Goal: Information Seeking & Learning: Learn about a topic

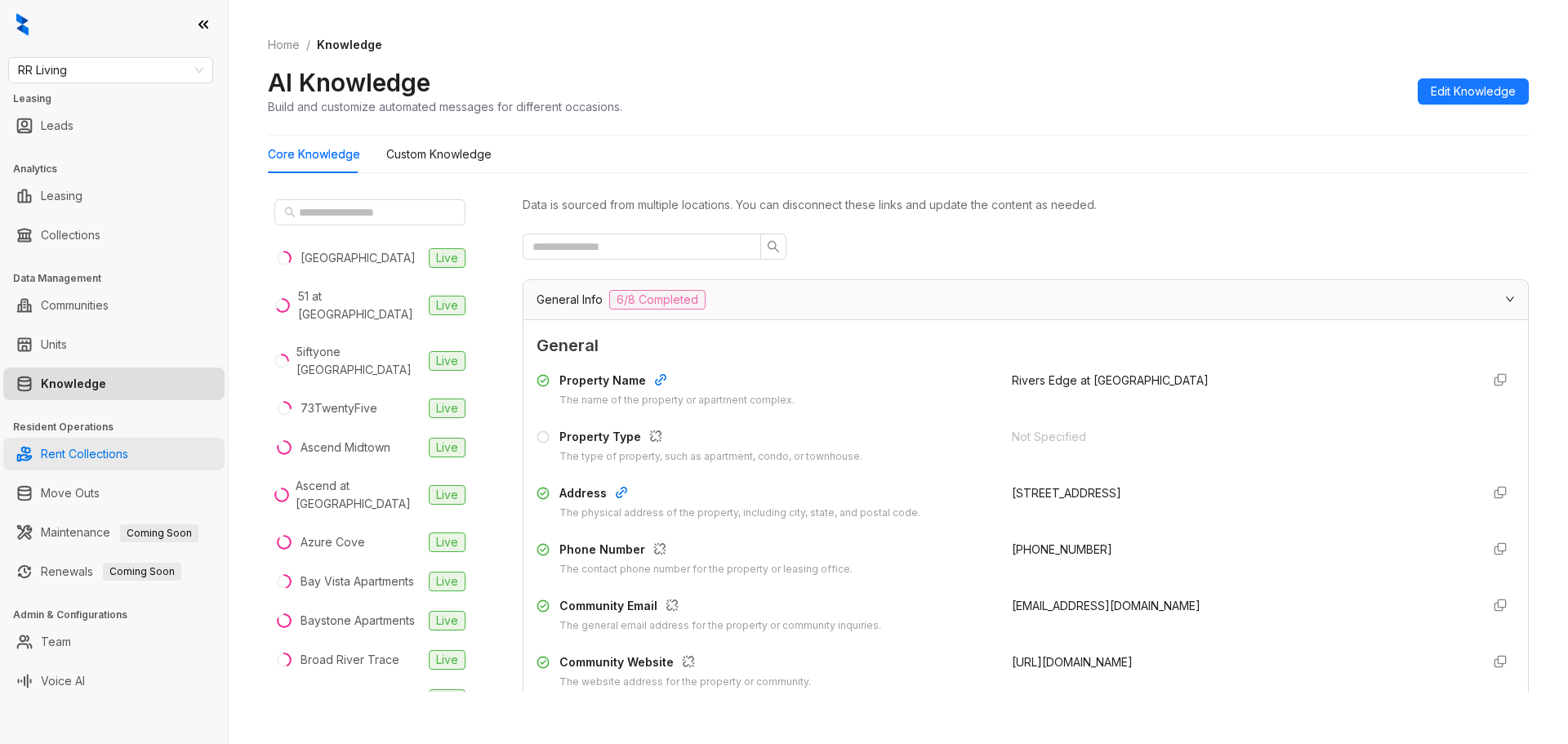
click at [128, 457] on link "Rent Collections" at bounding box center [84, 454] width 87 height 33
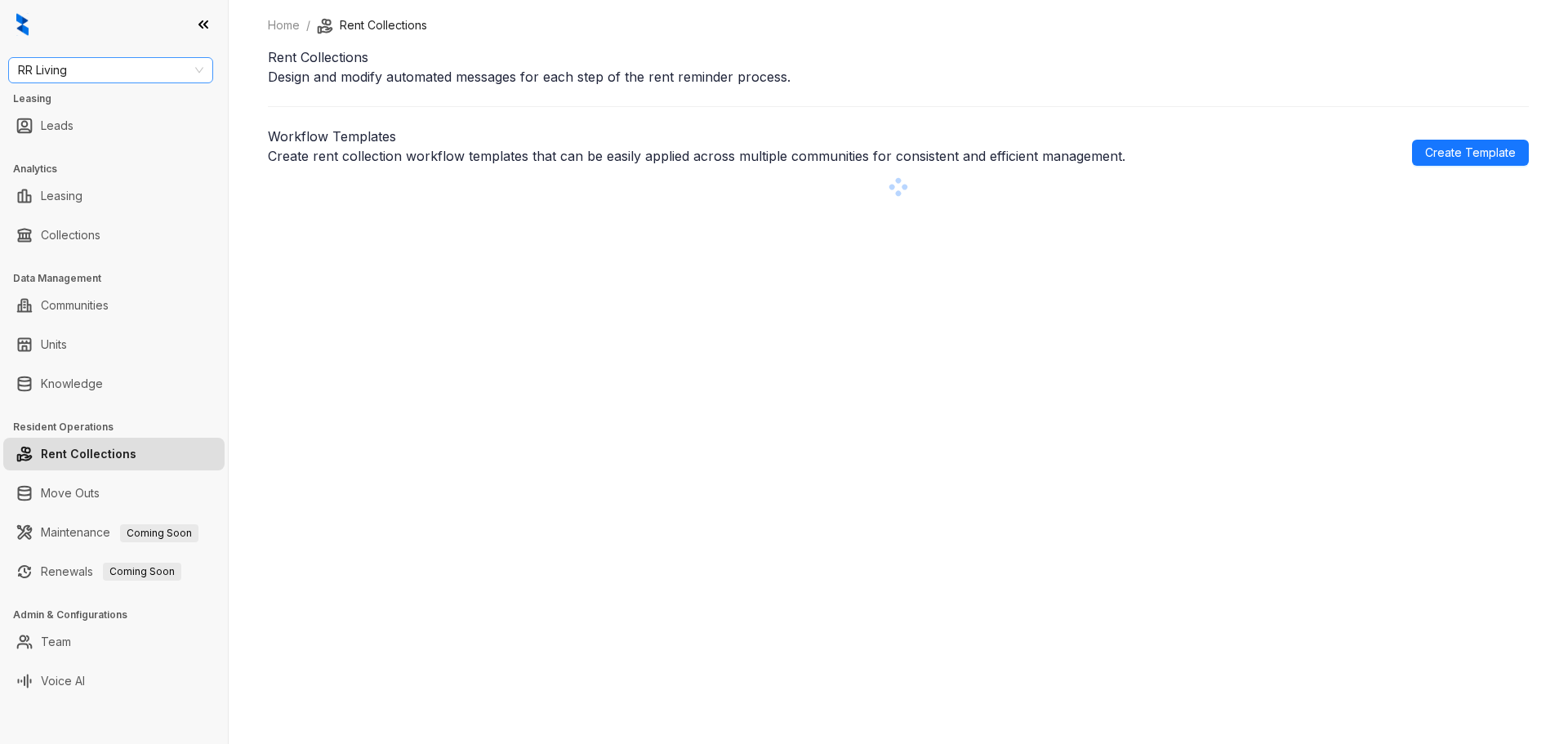
click at [156, 74] on span "RR Living" at bounding box center [111, 70] width 186 height 25
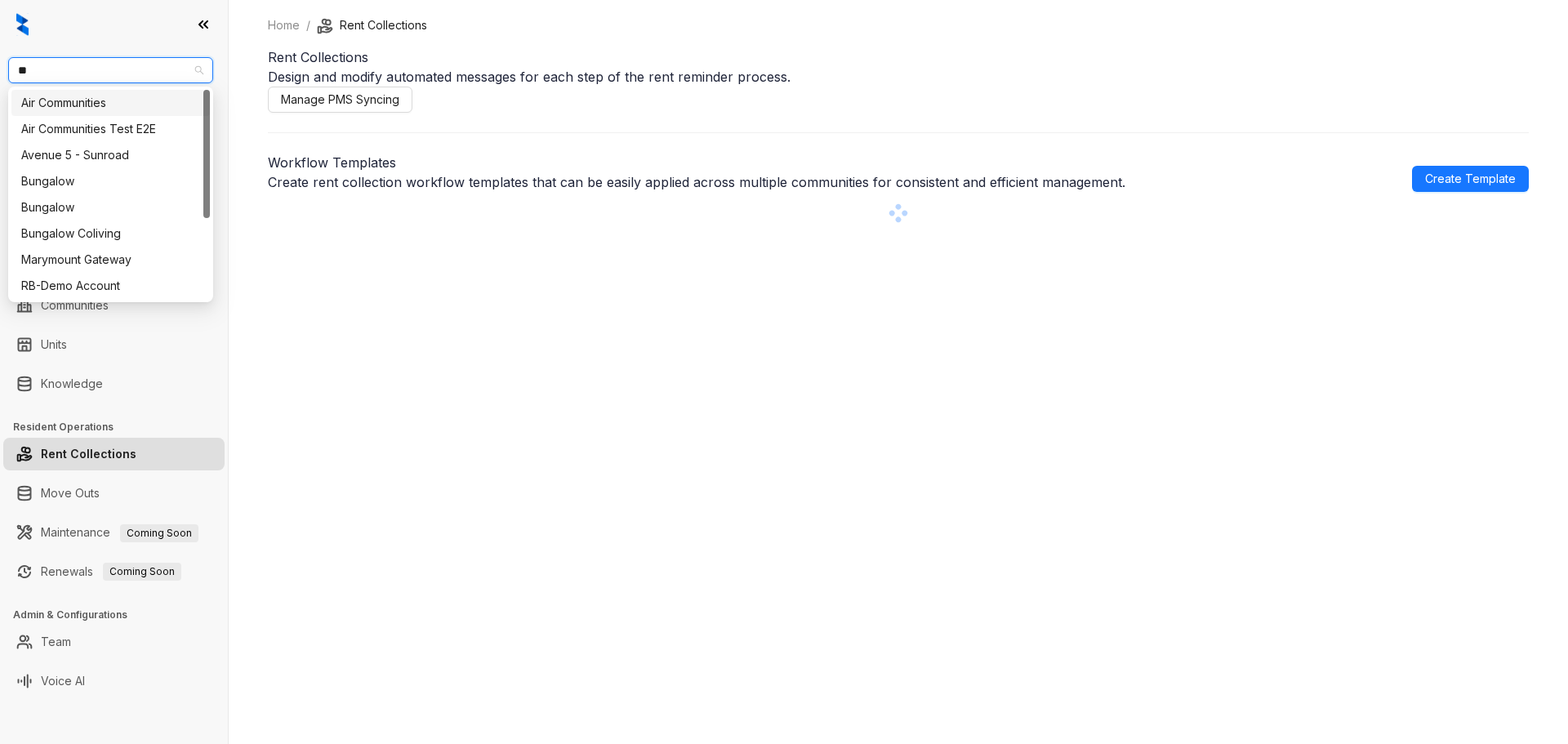
type input "***"
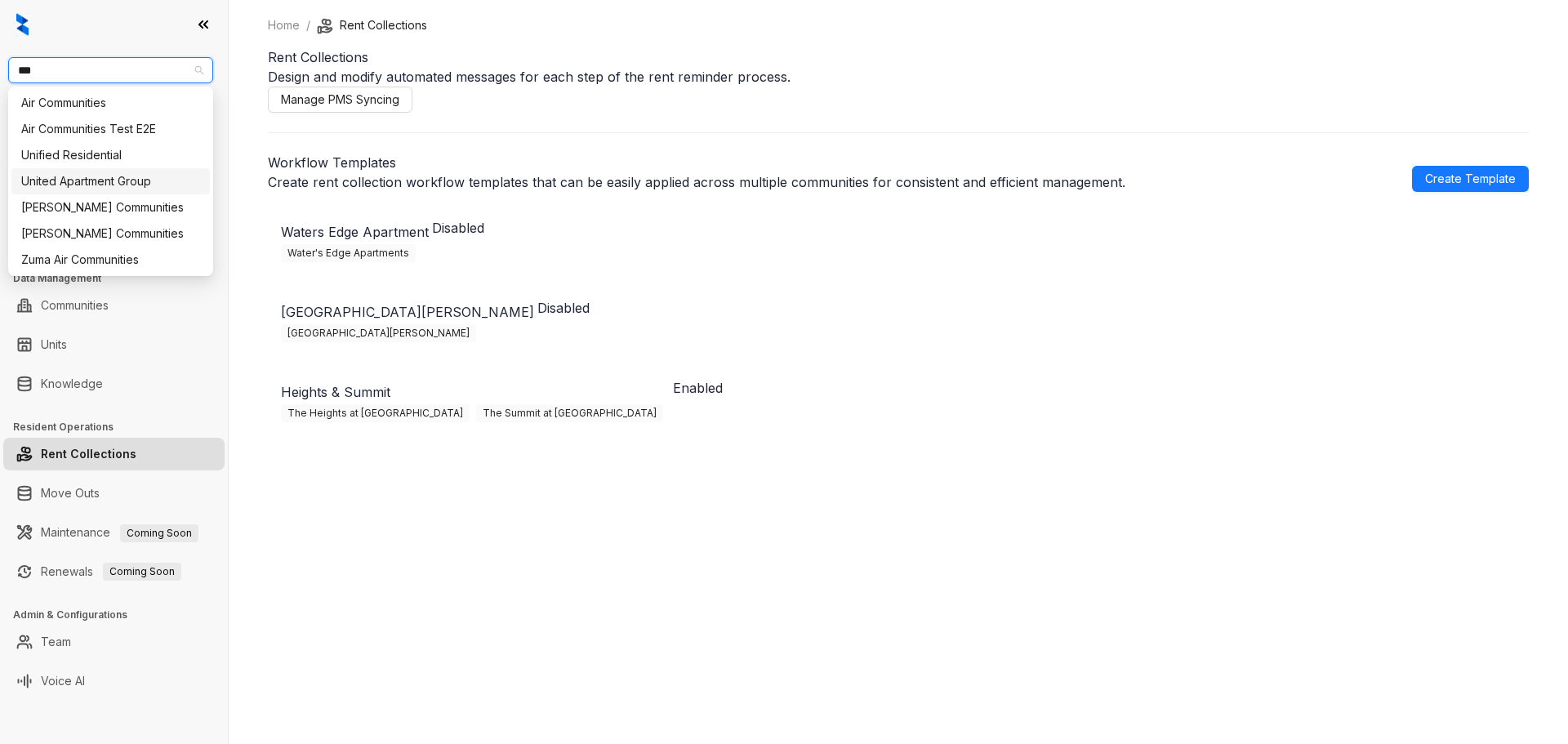
click at [102, 183] on div "United Apartment Group" at bounding box center [110, 181] width 179 height 18
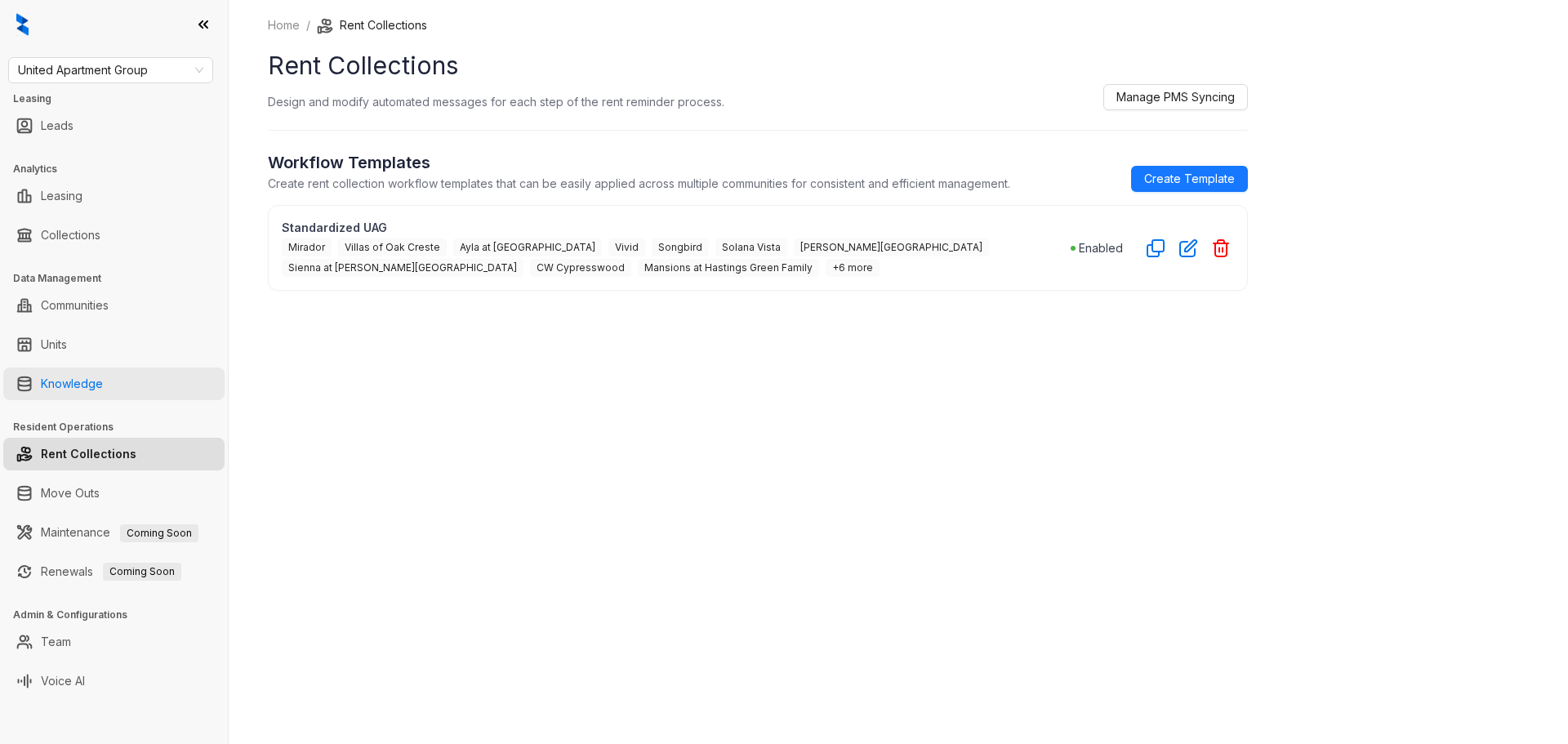
click at [71, 382] on link "Knowledge" at bounding box center [71, 383] width 62 height 33
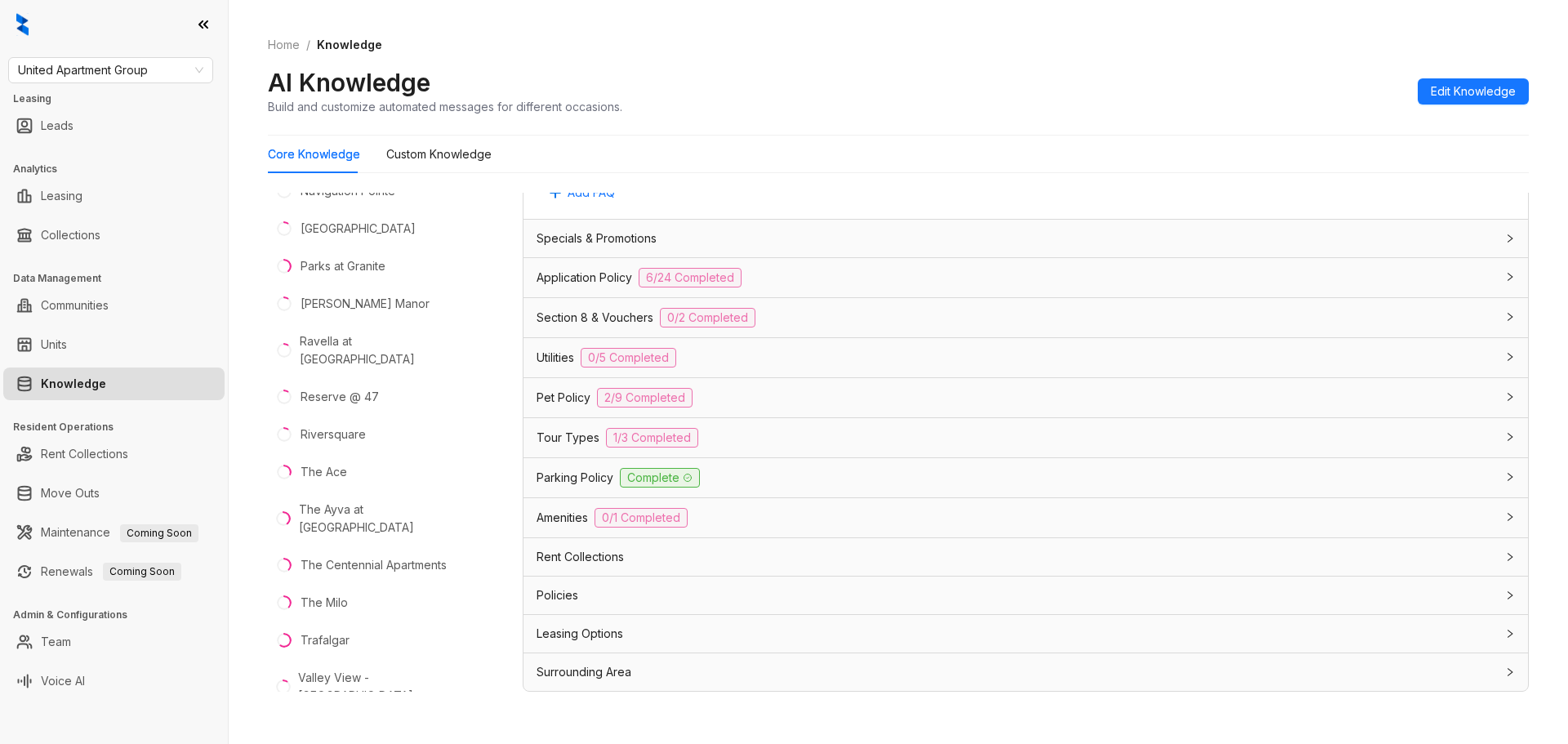
scroll to position [51, 0]
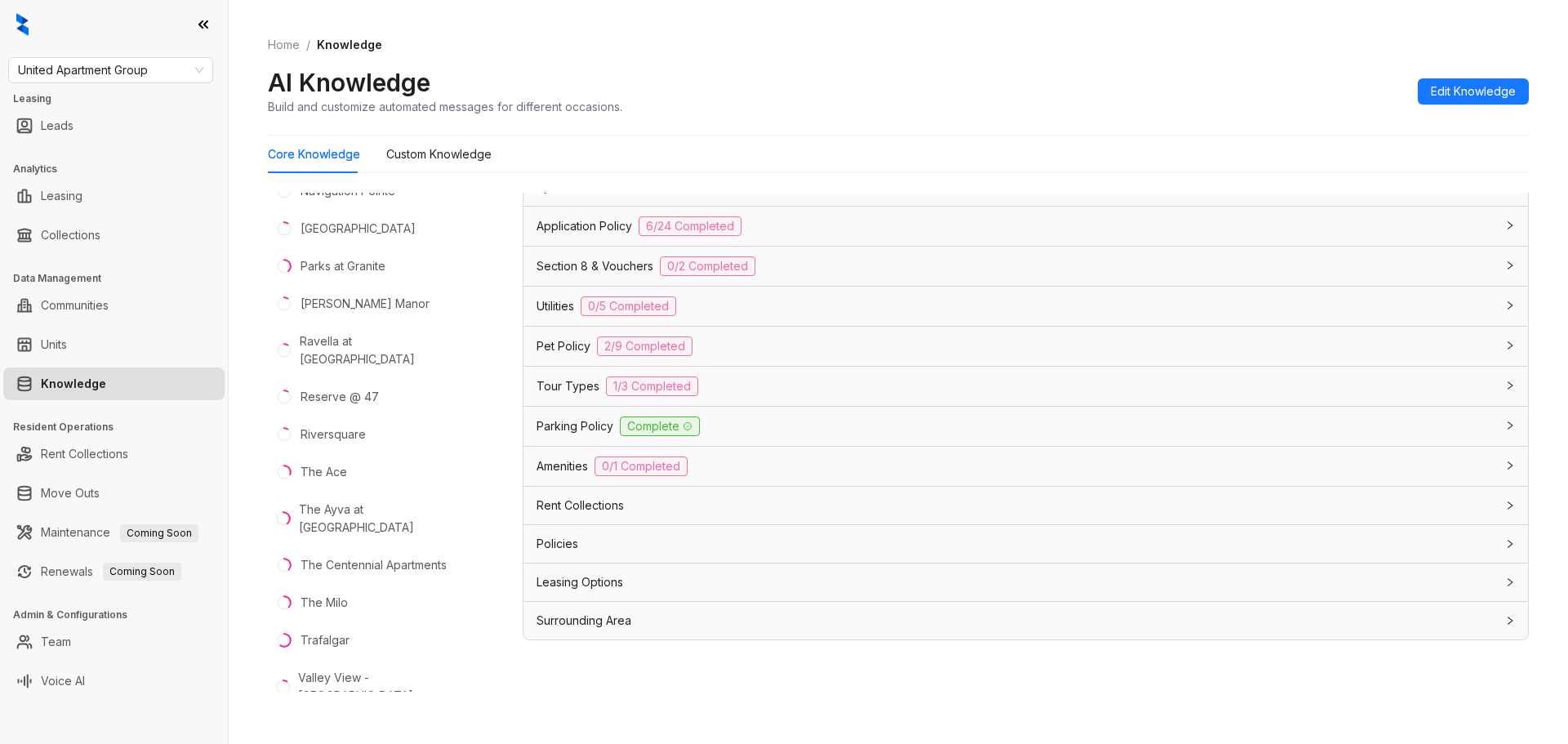
click at [582, 504] on span "Rent Collections" at bounding box center [580, 506] width 87 height 18
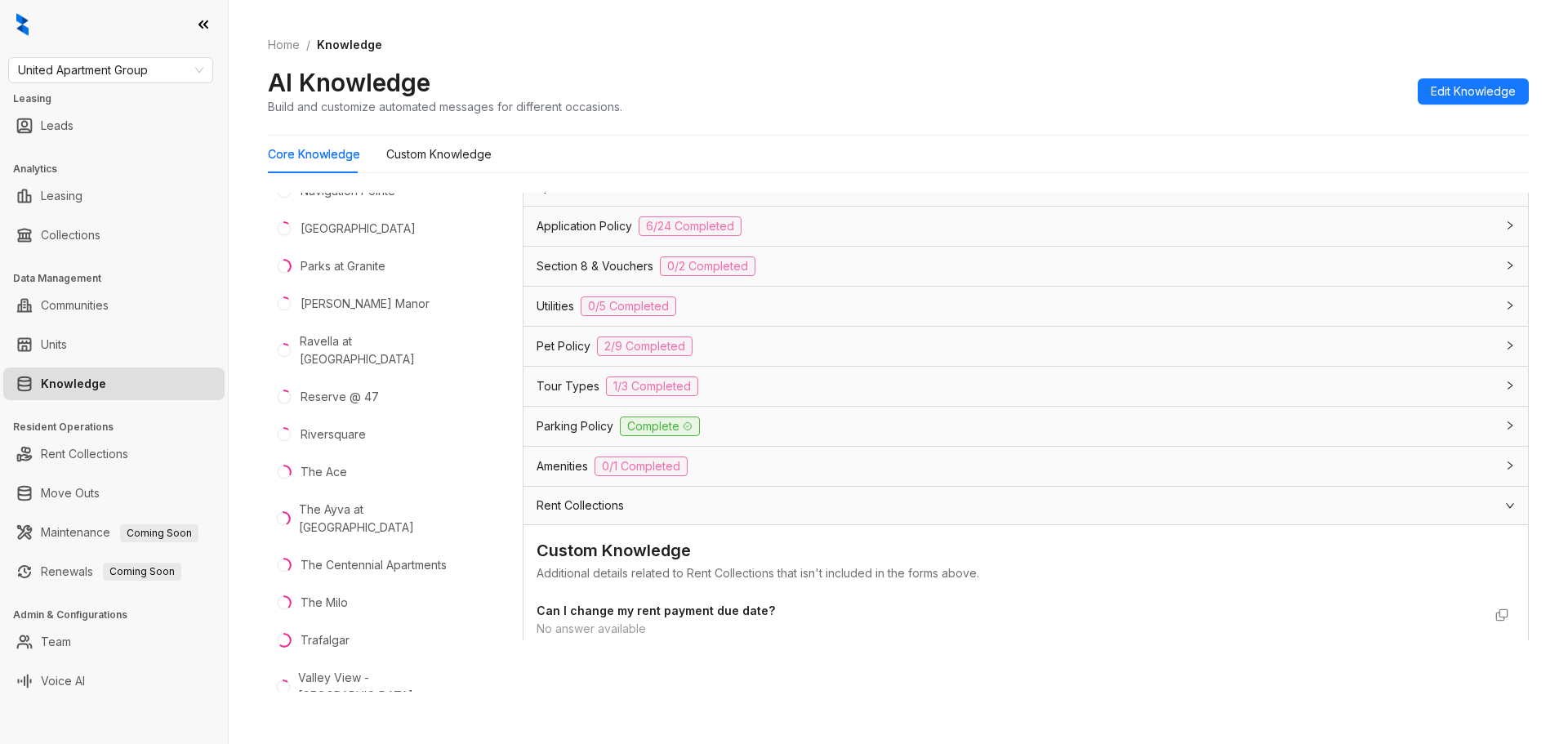
click at [636, 570] on div "Additional details related to Rent Collections that isn't included in the forms…" at bounding box center [1026, 573] width 978 height 18
click at [618, 560] on div "Custom Knowledge" at bounding box center [1026, 551] width 978 height 26
click at [619, 560] on div "Custom Knowledge" at bounding box center [1026, 551] width 978 height 26
click at [618, 565] on div "Additional details related to Rent Collections that isn't included in the forms…" at bounding box center [1026, 573] width 978 height 18
click at [616, 616] on strong "Can I change my rent payment due date?" at bounding box center [655, 611] width 238 height 14
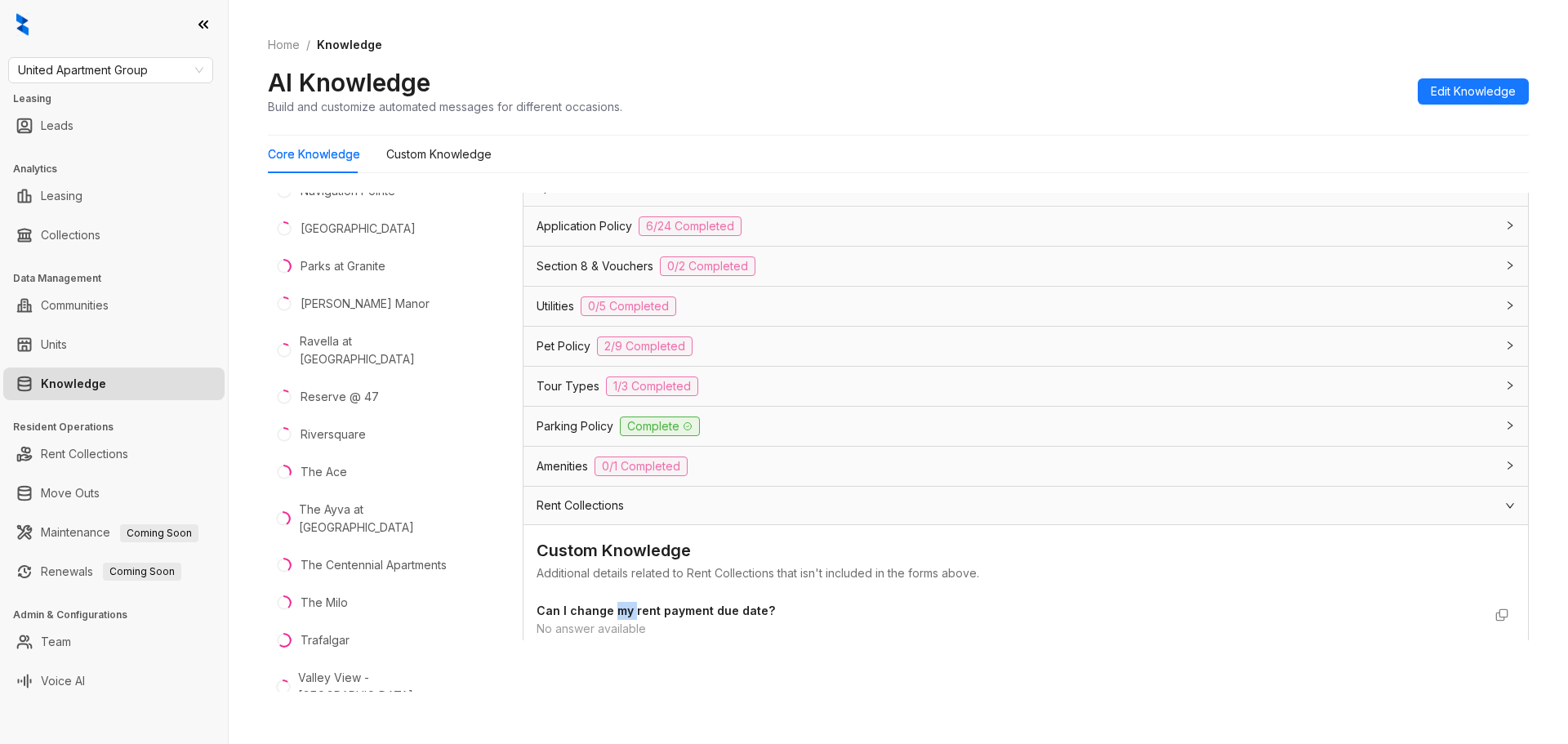
click at [616, 616] on strong "Can I change my rent payment due date?" at bounding box center [655, 611] width 238 height 14
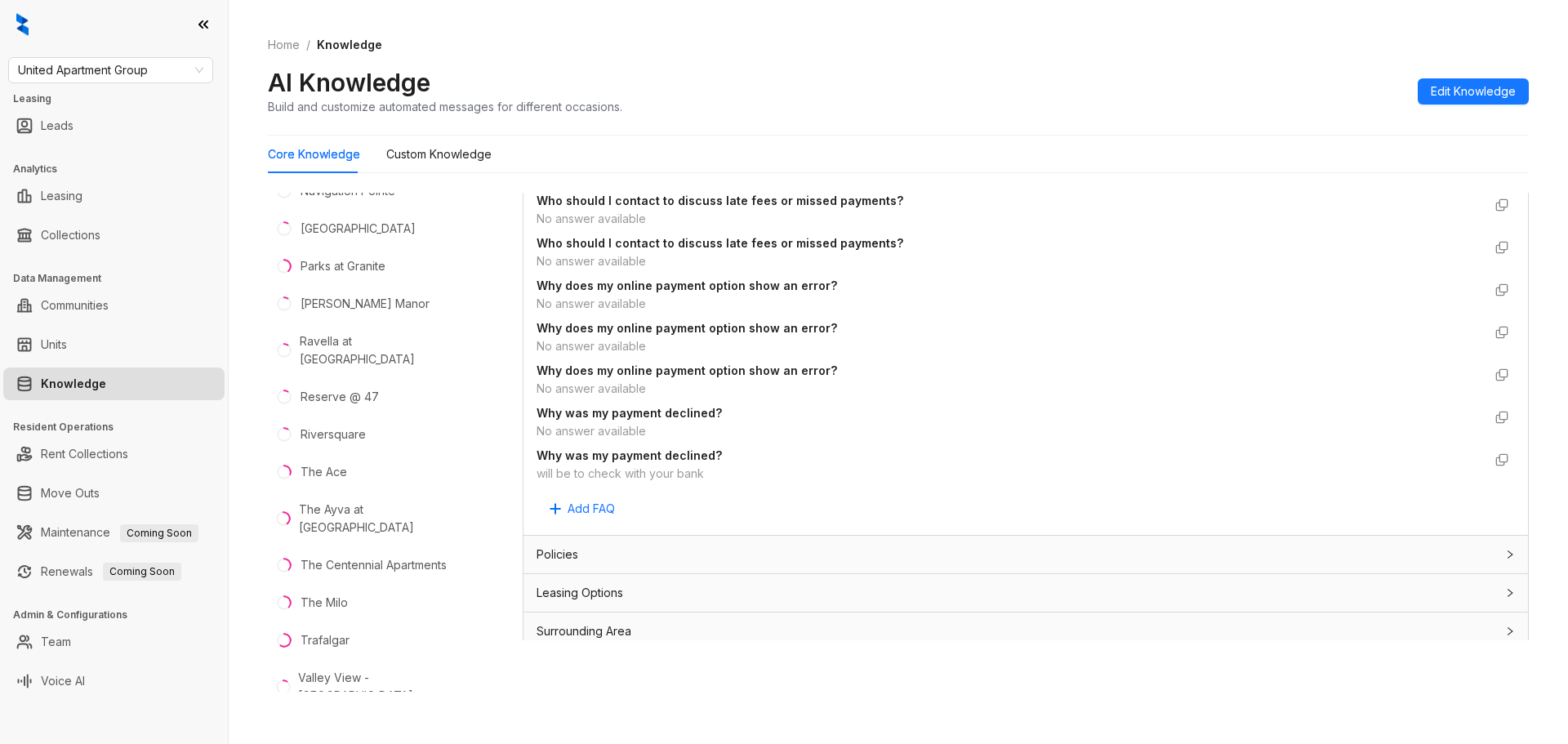
scroll to position [3698, 0]
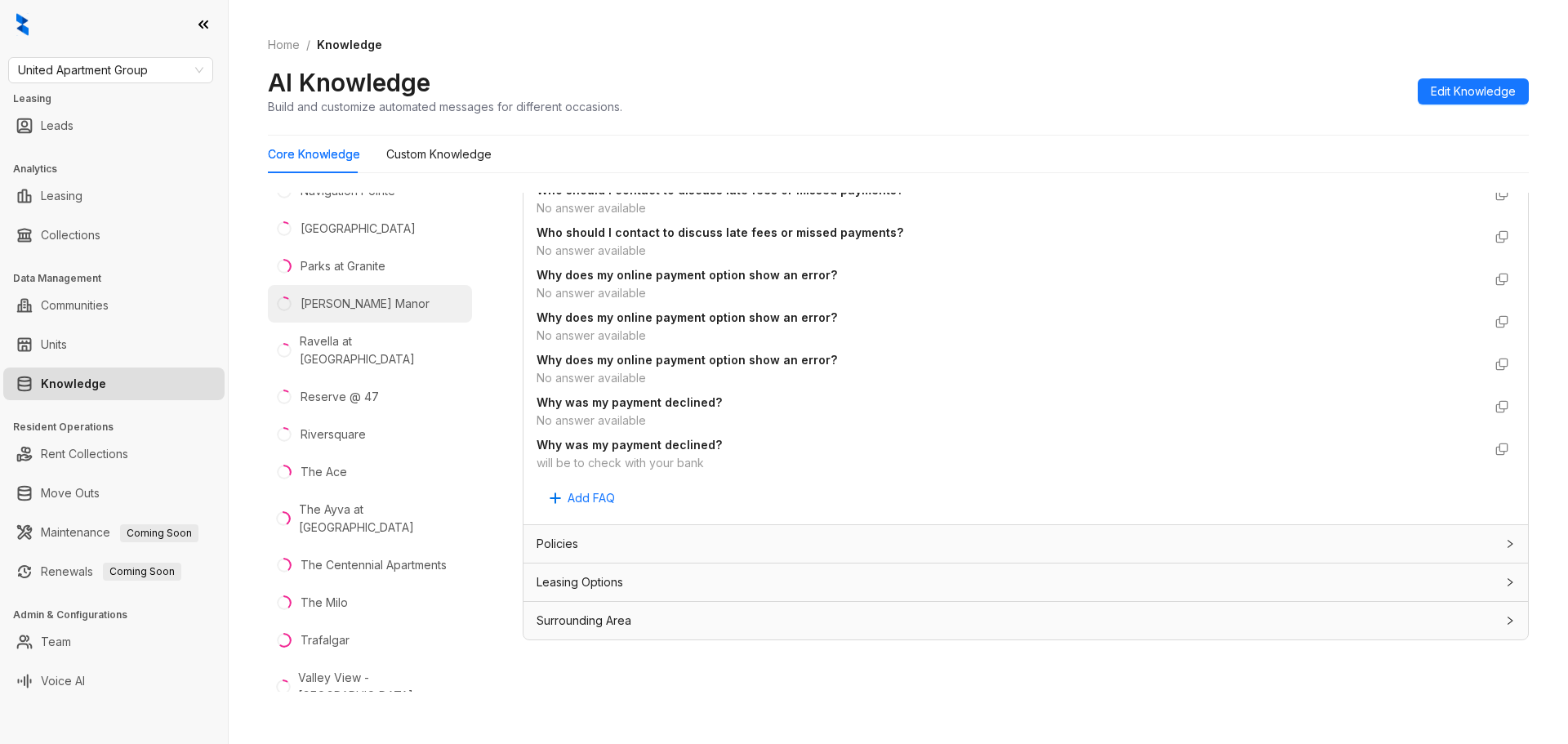
click at [365, 294] on div "Protho Manor" at bounding box center [365, 303] width 129 height 18
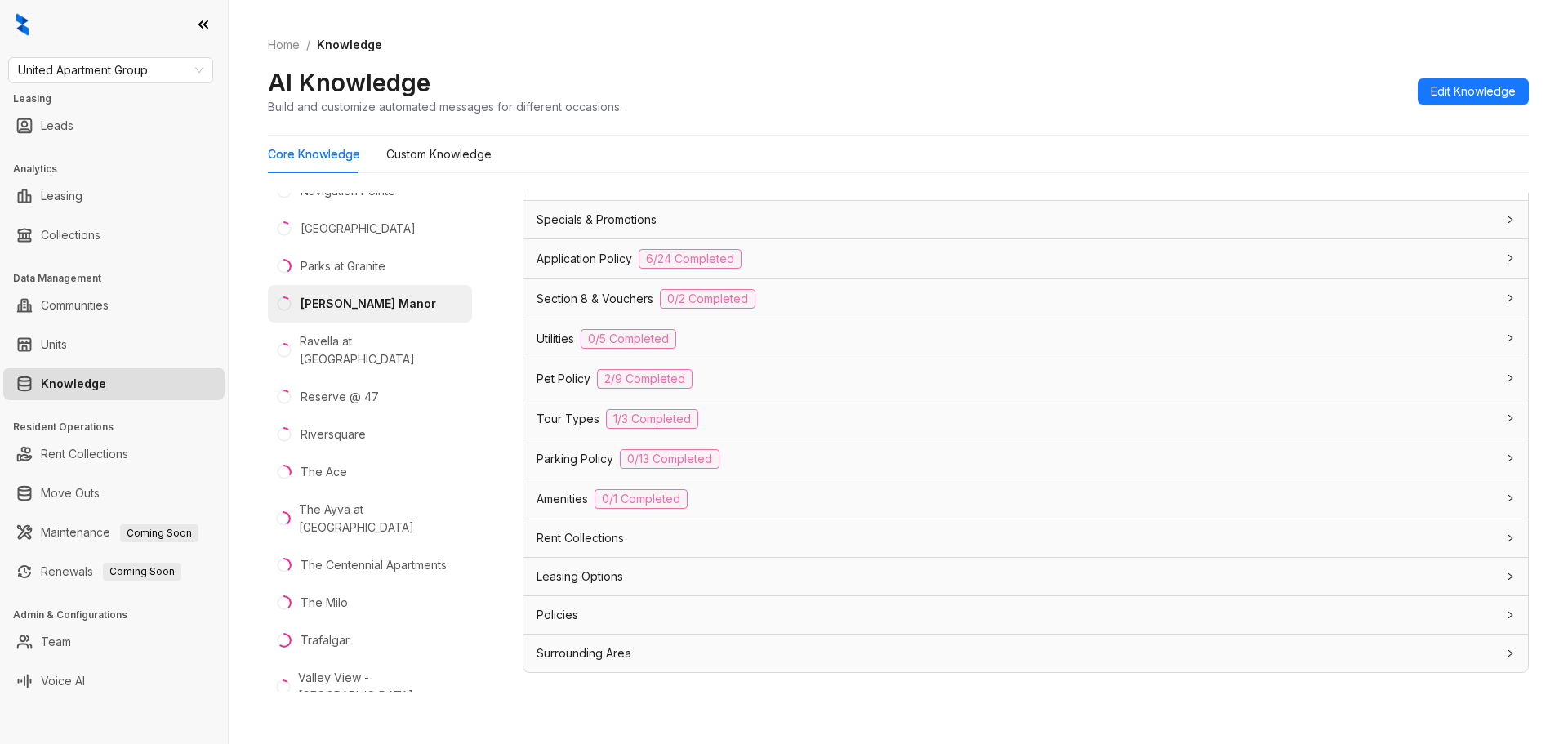
scroll to position [51, 0]
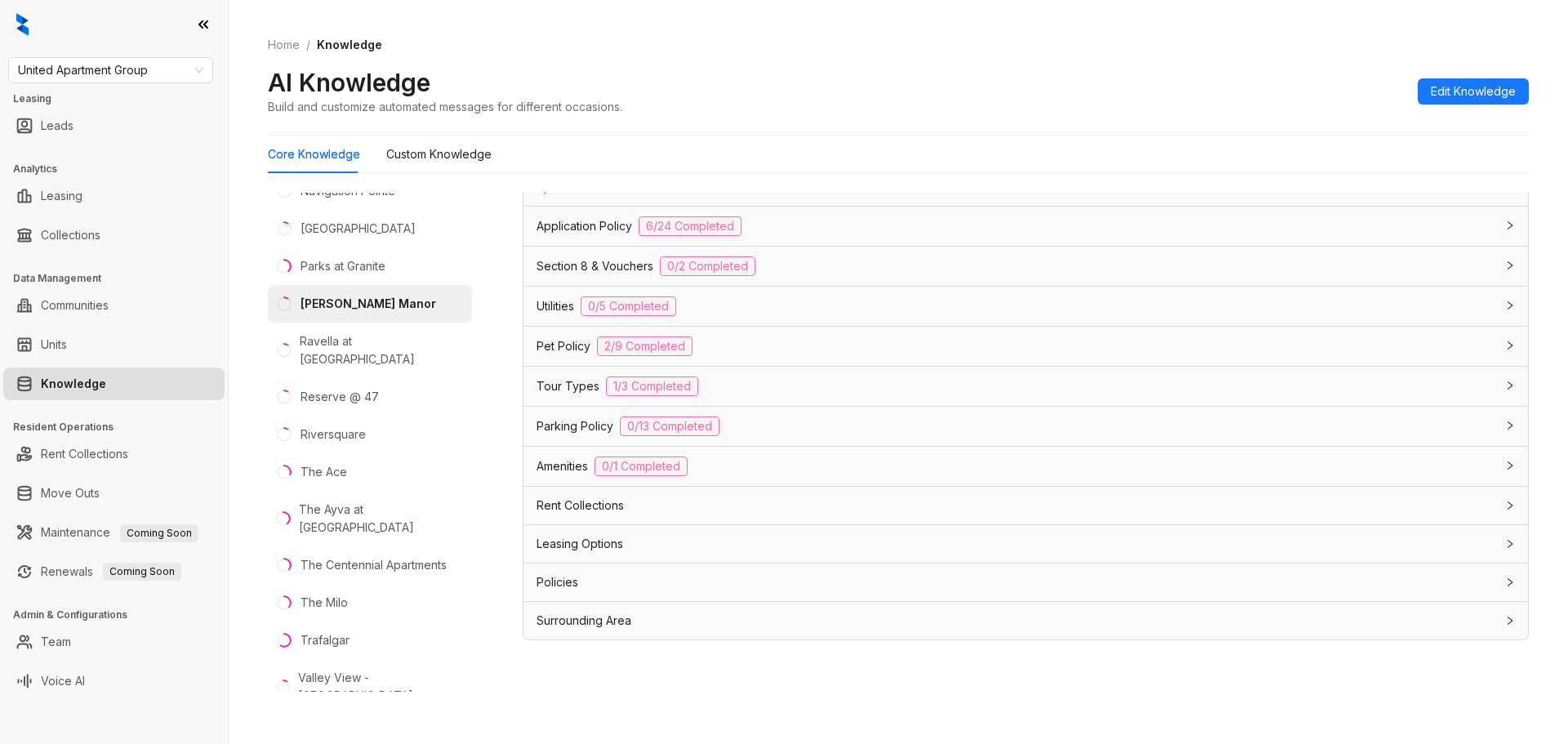
click at [615, 501] on span "Rent Collections" at bounding box center [580, 506] width 87 height 18
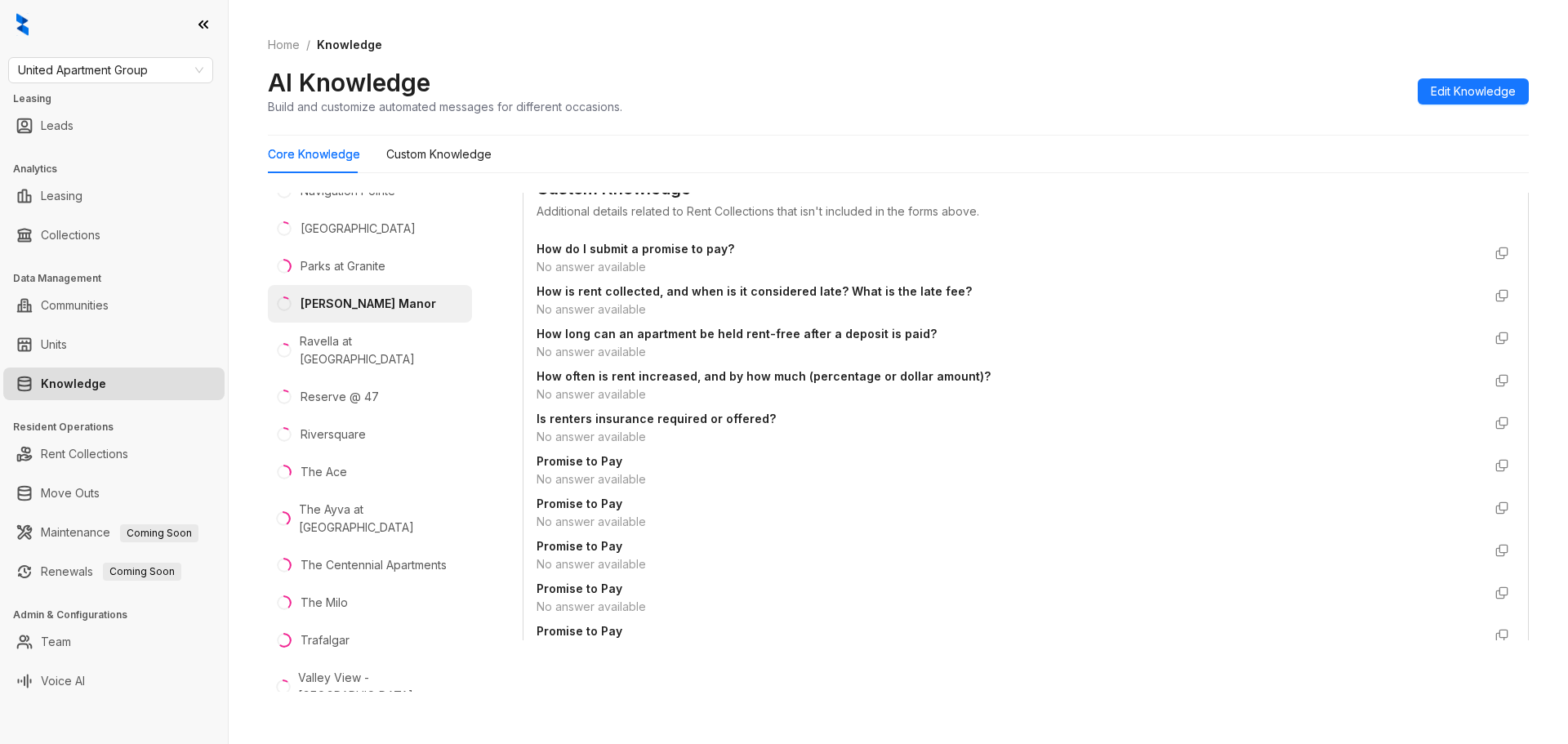
scroll to position [1203, 0]
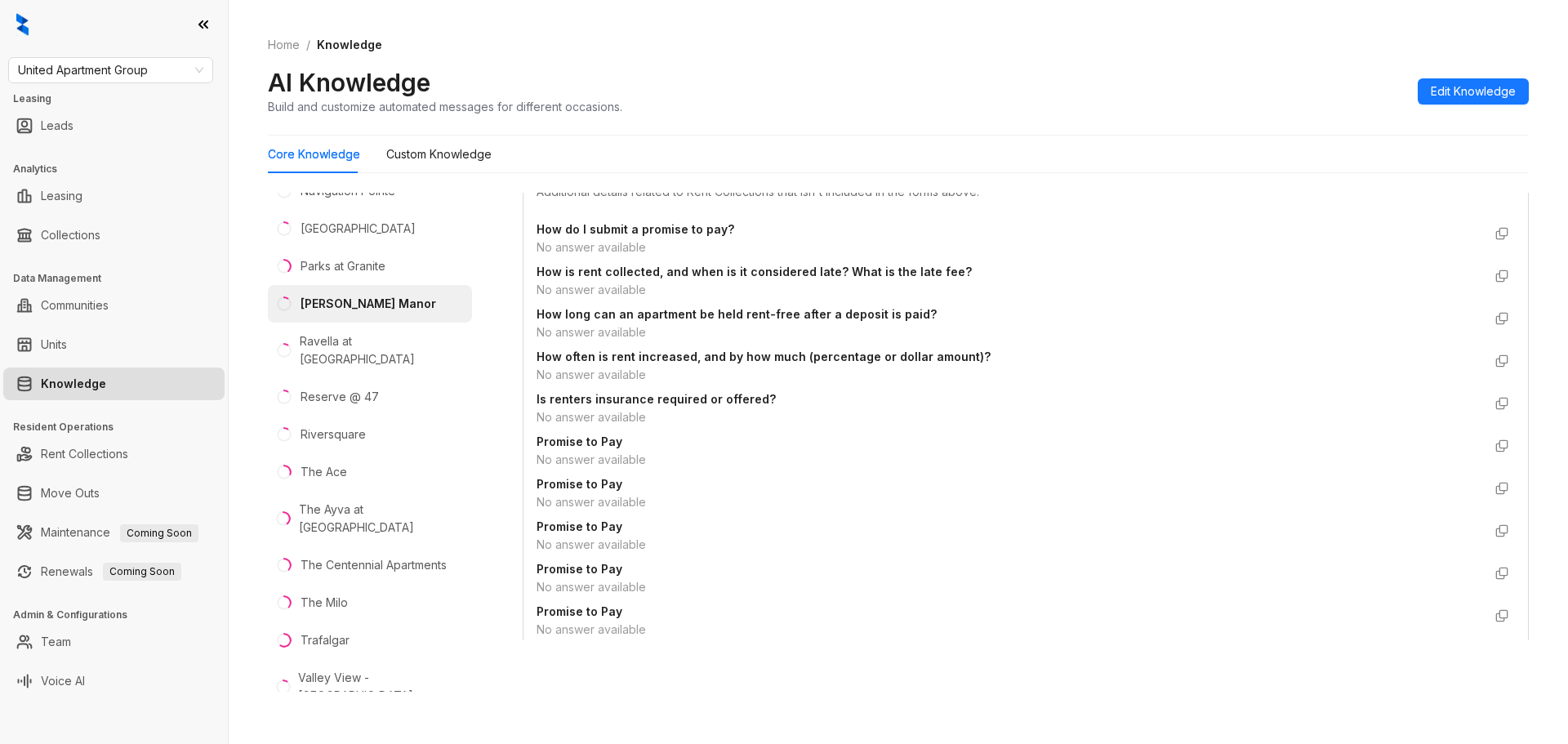
drag, startPoint x: 1298, startPoint y: 0, endPoint x: 909, endPoint y: 59, distance: 393.4
click at [908, 61] on div "Home / Knowledge AI Knowledge Build and customize automated messages for differ…" at bounding box center [898, 76] width 1261 height 120
